Goal: Task Accomplishment & Management: Manage account settings

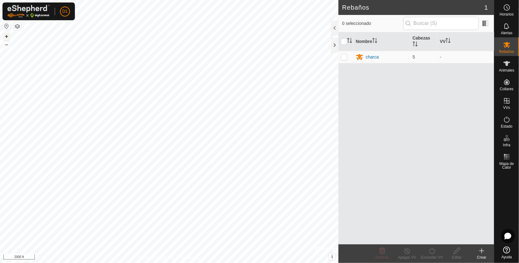
click at [6, 37] on button "+" at bounding box center [6, 36] width 7 height 7
click at [7, 44] on button "–" at bounding box center [6, 44] width 7 height 7
click at [6, 44] on button "–" at bounding box center [6, 44] width 7 height 7
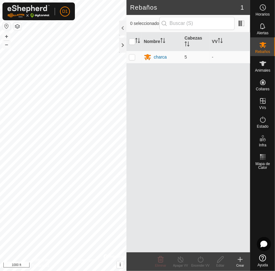
click at [220, 0] on html "D1 Horarios Alertas Rebaños Animales Collares VVs Estado Infra Mapa de Calor Ay…" at bounding box center [137, 135] width 275 height 271
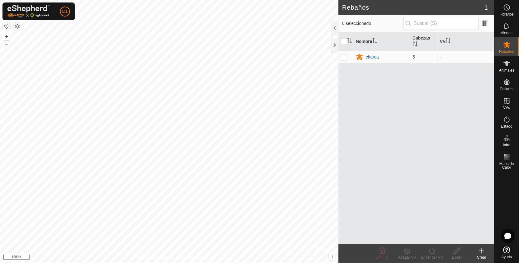
click at [107, 262] on html "D1 Horarios Alertas Rebaños Animales Collares VVs Estado Infra Mapa de Calor Ay…" at bounding box center [259, 131] width 519 height 263
click at [5, 36] on button "+" at bounding box center [6, 36] width 7 height 7
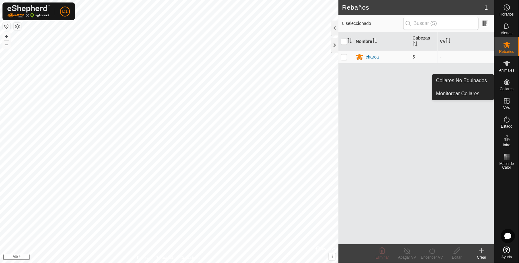
click at [505, 82] on icon at bounding box center [506, 81] width 7 height 7
click at [464, 79] on link "Collares No Equipados" at bounding box center [464, 80] width 62 height 12
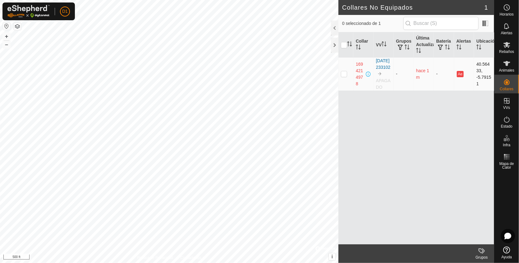
click at [345, 76] on p-checkbox at bounding box center [344, 73] width 6 height 5
checkbox input "true"
click at [423, 114] on div "Collar VV Grupos Última Actualización Batería Alertas Ubicación 1694214978 [DAT…" at bounding box center [417, 138] width 156 height 212
click at [344, 75] on p-checkbox at bounding box center [344, 73] width 6 height 5
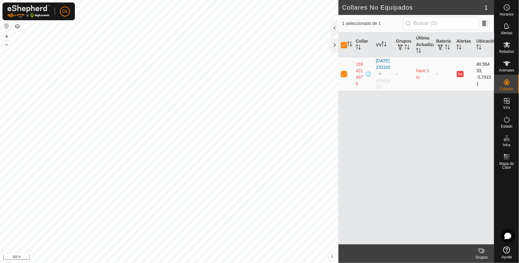
checkbox input "false"
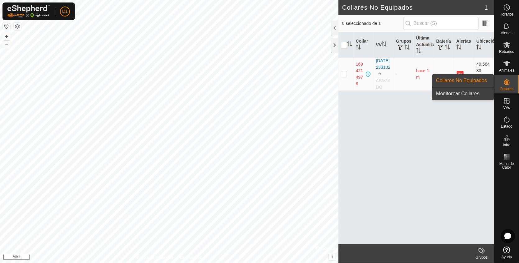
click at [464, 95] on link "Monitorear Collares" at bounding box center [464, 93] width 62 height 12
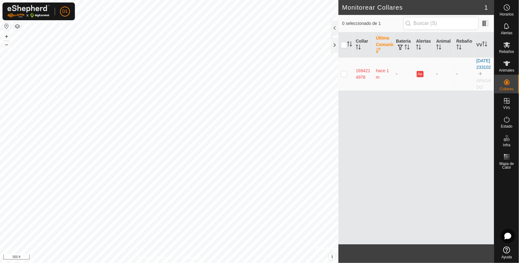
click at [344, 76] on p-checkbox at bounding box center [344, 73] width 6 height 5
checkbox input "true"
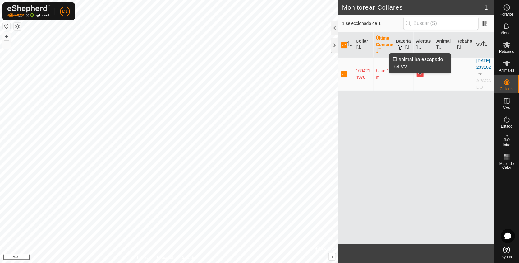
click at [421, 77] on button "Ae" at bounding box center [420, 74] width 7 height 6
click at [409, 174] on div "Collar Última Comunicación Batería Alertas Animal Rebaño VV 1694214978 hace 1 m…" at bounding box center [417, 138] width 156 height 212
click at [397, 173] on div "Collar Última Comunicación Batería Alertas Animal Rebaño VV 1694214978 hace 1 m…" at bounding box center [417, 138] width 156 height 212
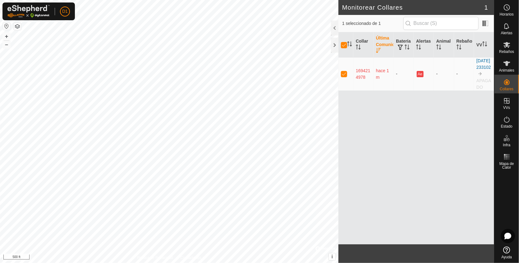
click at [345, 76] on p-checkbox at bounding box center [344, 73] width 6 height 5
checkbox input "false"
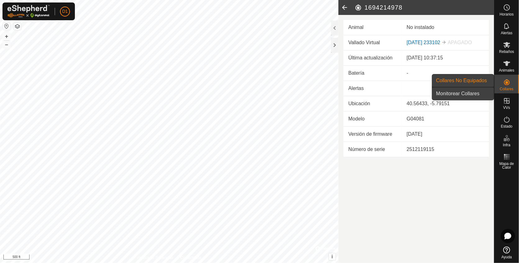
click at [469, 94] on link "Monitorear Collares" at bounding box center [464, 93] width 62 height 12
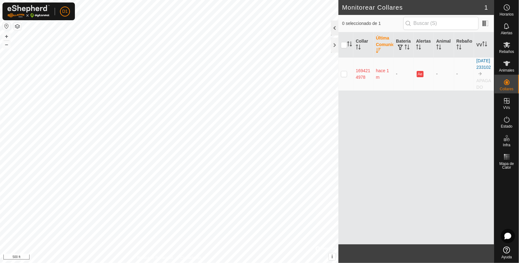
click at [334, 30] on div at bounding box center [334, 28] width 7 height 15
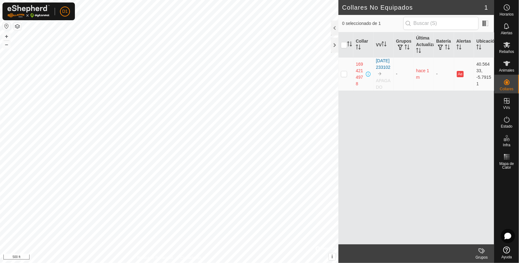
click at [483, 251] on icon at bounding box center [481, 250] width 5 height 5
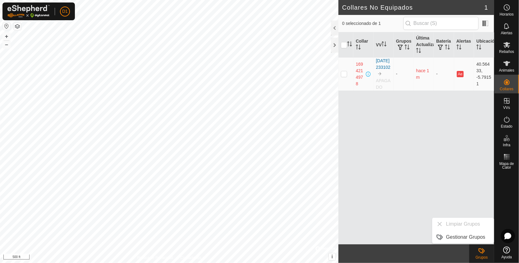
click at [442, 221] on ul "Limpiar Grupos Gestionar Grupos" at bounding box center [464, 230] width 62 height 25
click at [449, 235] on link "Gestionar Grupos" at bounding box center [464, 237] width 62 height 12
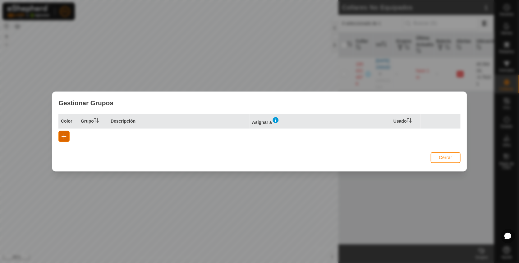
click at [64, 137] on span "button" at bounding box center [64, 136] width 5 height 5
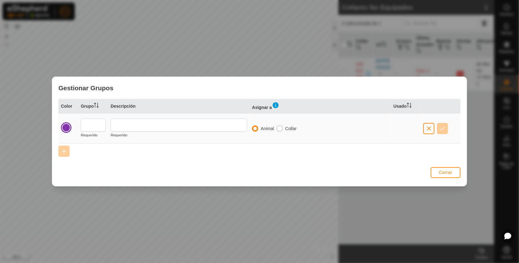
click at [280, 130] on input "radio" at bounding box center [280, 128] width 6 height 6
radio input "true"
click at [255, 130] on input "radio" at bounding box center [255, 128] width 6 height 6
radio input "true"
click at [278, 129] on input "radio" at bounding box center [280, 128] width 6 height 6
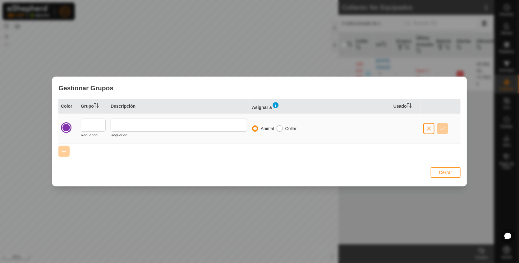
radio input "true"
radio input "false"
click at [428, 131] on button "button" at bounding box center [429, 128] width 11 height 11
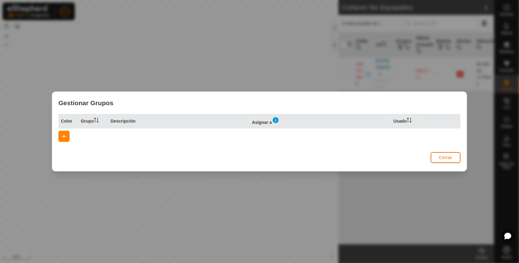
click at [446, 159] on span "Cerrar" at bounding box center [445, 157] width 13 height 5
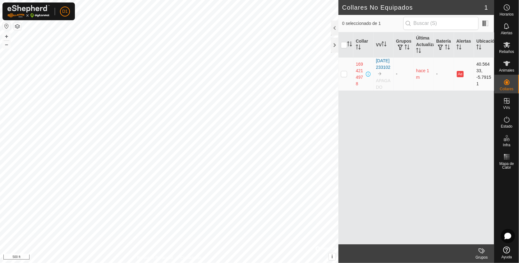
click at [344, 76] on p-checkbox at bounding box center [344, 73] width 6 height 5
checkbox input "true"
click at [344, 76] on p-checkbox at bounding box center [344, 73] width 6 height 5
checkbox input "false"
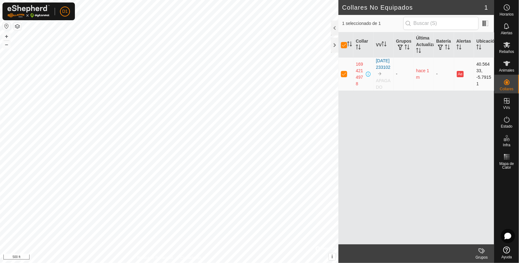
checkbox input "false"
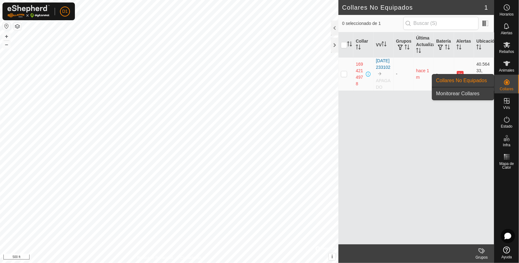
click at [462, 95] on link "Monitorear Collares" at bounding box center [464, 93] width 62 height 12
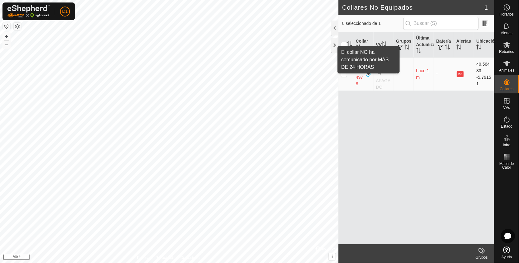
click at [367, 76] on span at bounding box center [368, 74] width 5 height 5
